Goal: Register for event/course

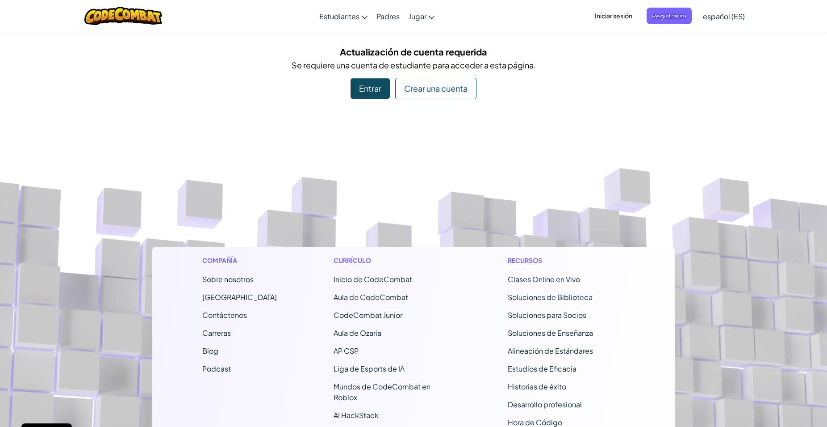
click at [436, 86] on div "Crear una cuenta" at bounding box center [435, 88] width 81 height 21
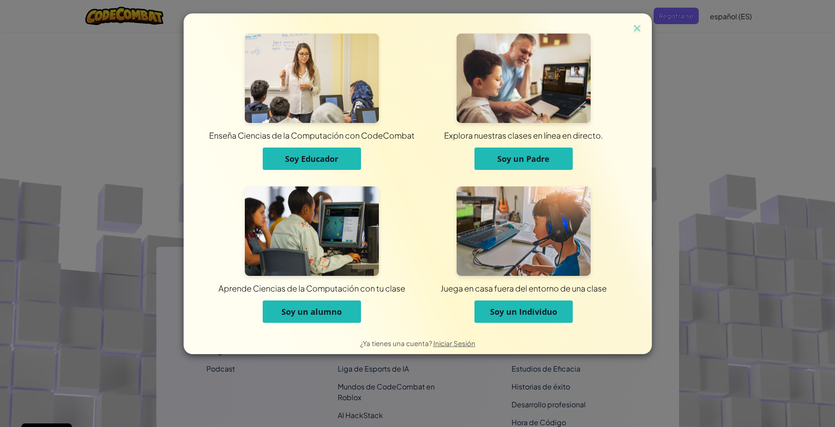
click at [527, 316] on span "Soy un Individuo" at bounding box center [523, 311] width 67 height 11
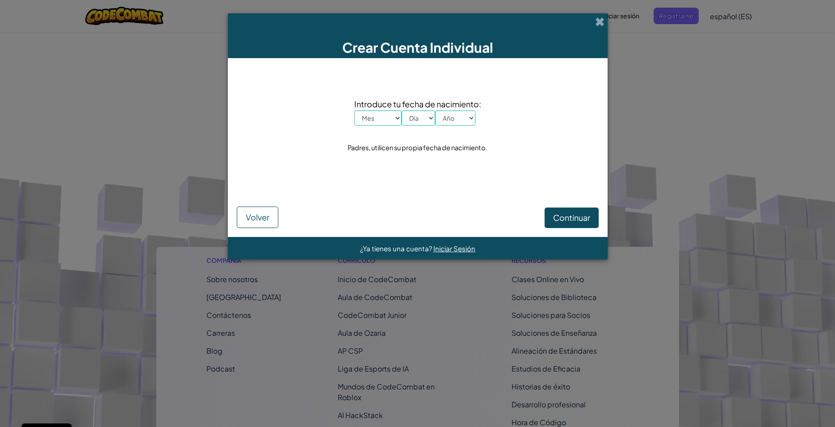
click at [354, 110] on select "Mes Enero Febrero Órdenes de marcha [PERSON_NAME] [PERSON_NAME] Octubre Noviemb…" at bounding box center [377, 117] width 47 height 15
select select "3"
click option "Órdenes de marcha" at bounding box center [0, 0] width 0 height 0
click at [402, 110] on select "Día 1 2 3 4 5 6 7 8 9 10 11 12 13 14 15 16 17 18 19 20 21 22 23 24 25 26 27 28 …" at bounding box center [419, 117] width 34 height 15
select select "10"
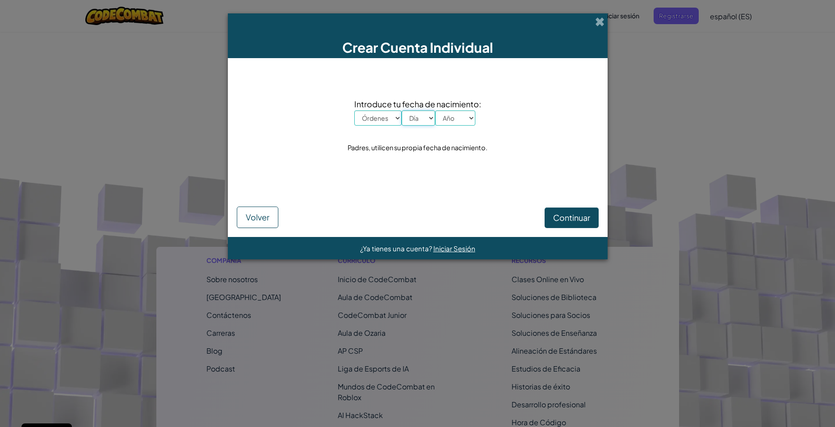
click option "10" at bounding box center [0, 0] width 0 height 0
click at [373, 106] on span "Introduce tu fecha de nacimiento:" at bounding box center [417, 103] width 127 height 13
click at [354, 110] on select "Mes Enero Febrero Órdenes de marcha [PERSON_NAME] [PERSON_NAME] Octubre Noviemb…" at bounding box center [377, 117] width 47 height 15
click at [373, 117] on select "Mes Enero Febrero Órdenes de marcha [PERSON_NAME] [PERSON_NAME] Octubre Noviemb…" at bounding box center [377, 117] width 47 height 15
click at [435, 110] on select "Año 2025 2024 2023 2022 2021 2020 2019 2018 2017 2016 2015 2014 2013 2012 2011 …" at bounding box center [455, 117] width 40 height 15
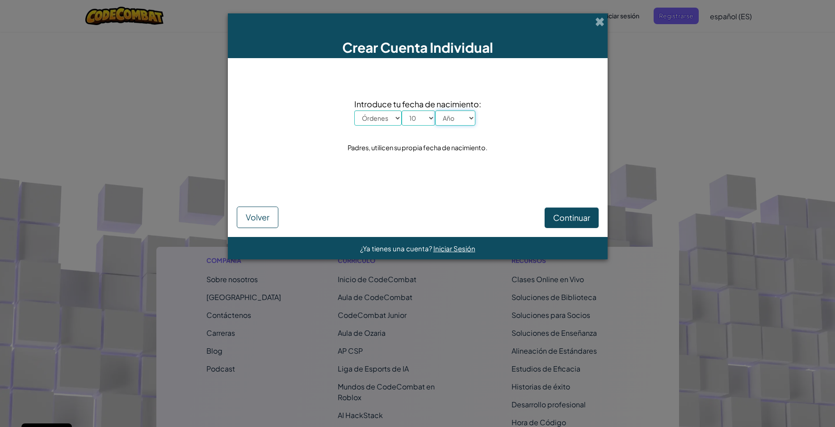
select select "1992"
click option "1992" at bounding box center [0, 0] width 0 height 0
click at [576, 215] on span "Continuar" at bounding box center [571, 217] width 37 height 10
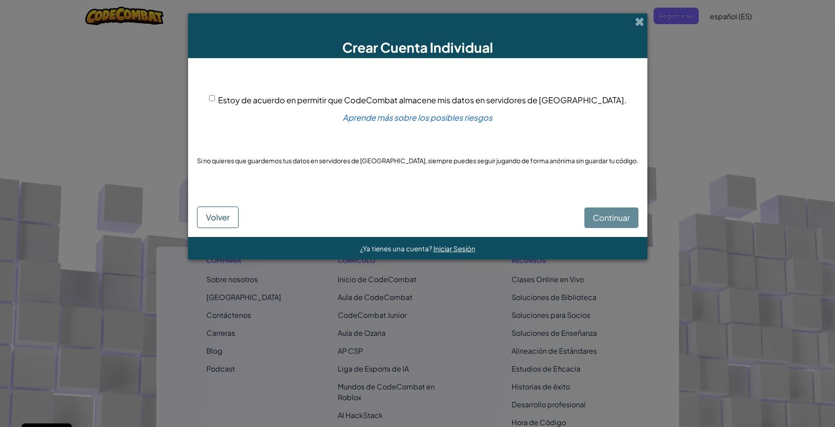
click at [248, 105] on span "Estoy de acuerdo en permitir que CodeCombat almacene mis datos en servidores de…" at bounding box center [422, 100] width 408 height 10
click at [215, 101] on input "Estoy de acuerdo en permitir que CodeCombat almacene mis datos en servidores de…" at bounding box center [212, 98] width 6 height 6
checkbox input "true"
click at [593, 218] on span "Continuar" at bounding box center [611, 217] width 37 height 10
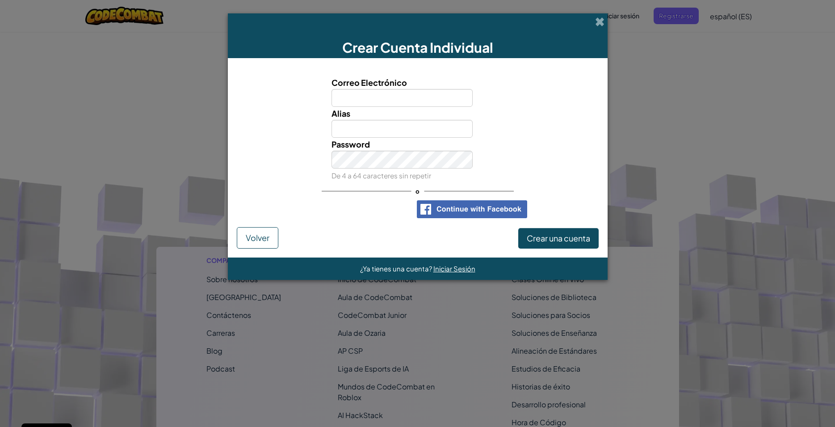
click at [374, 217] on div "Iniciar sesión con Google. Se abre en una nueva pestaña." at bounding box center [358, 209] width 100 height 20
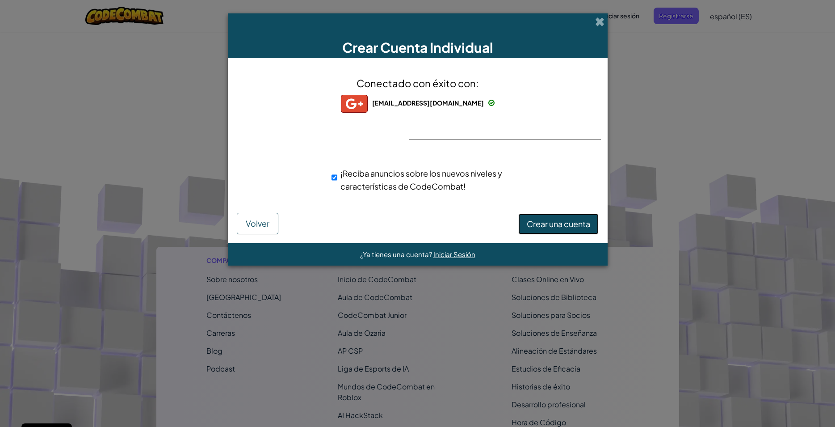
click at [553, 222] on span "Crear una cuenta" at bounding box center [558, 223] width 63 height 10
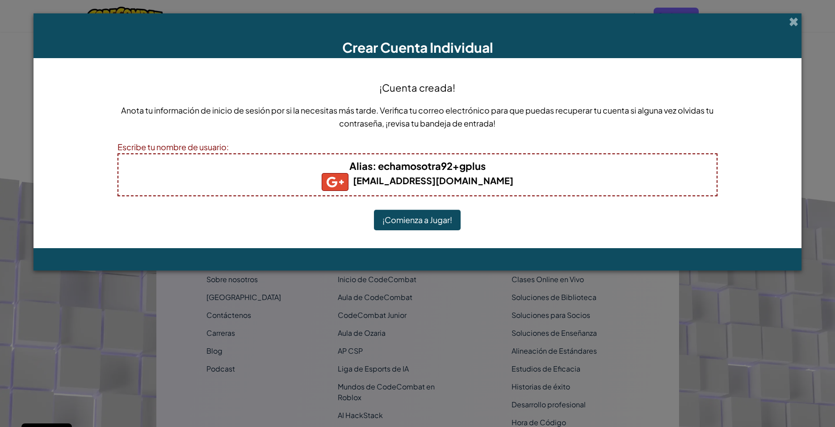
click at [449, 222] on button "¡Comienza a Jugar!" at bounding box center [417, 219] width 87 height 21
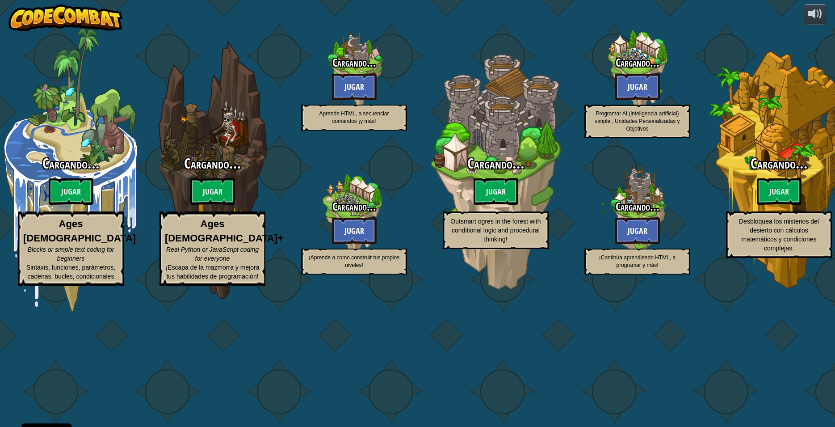
select select "es-ES"
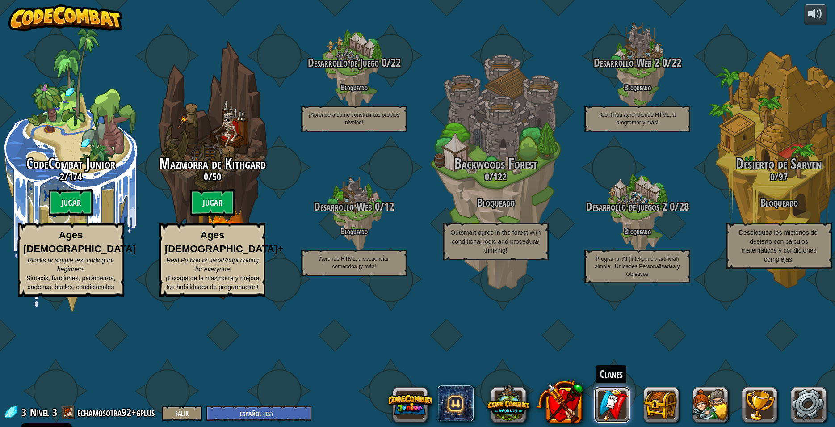
click at [603, 406] on link at bounding box center [612, 404] width 36 height 36
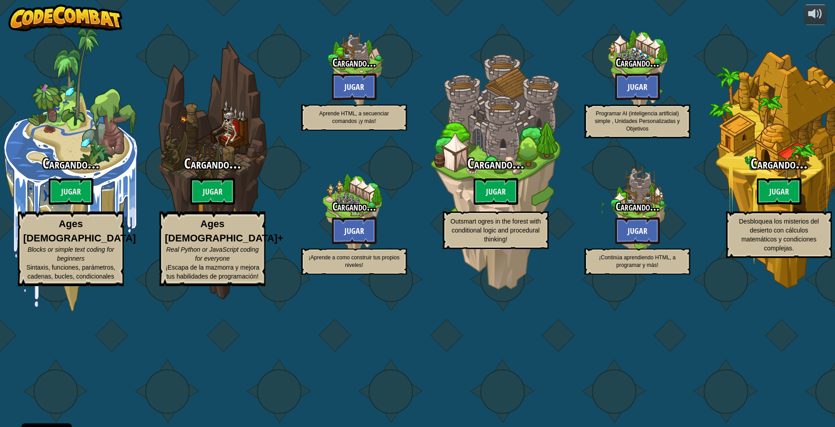
select select "es-ES"
